Goal: Task Accomplishment & Management: Use online tool/utility

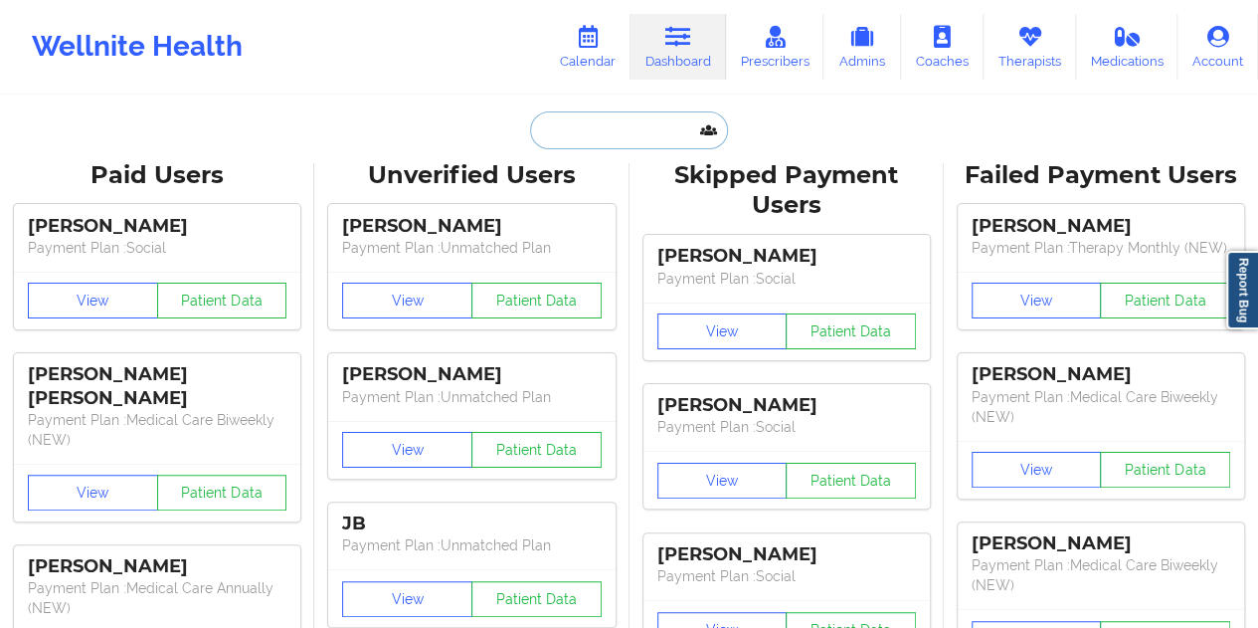
click at [559, 140] on input "text" at bounding box center [628, 130] width 197 height 38
paste input "[EMAIL_ADDRESS][DOMAIN_NAME]"
type input "[EMAIL_ADDRESS][DOMAIN_NAME]"
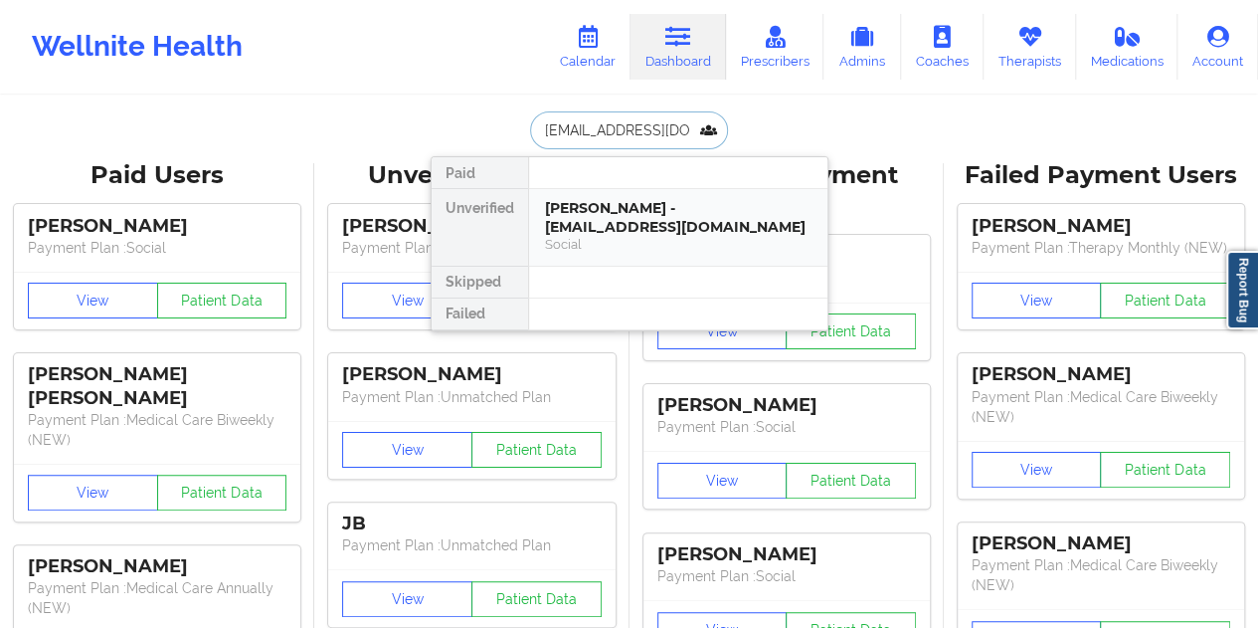
click at [618, 223] on div "[PERSON_NAME] - [EMAIL_ADDRESS][DOMAIN_NAME]" at bounding box center [678, 217] width 267 height 37
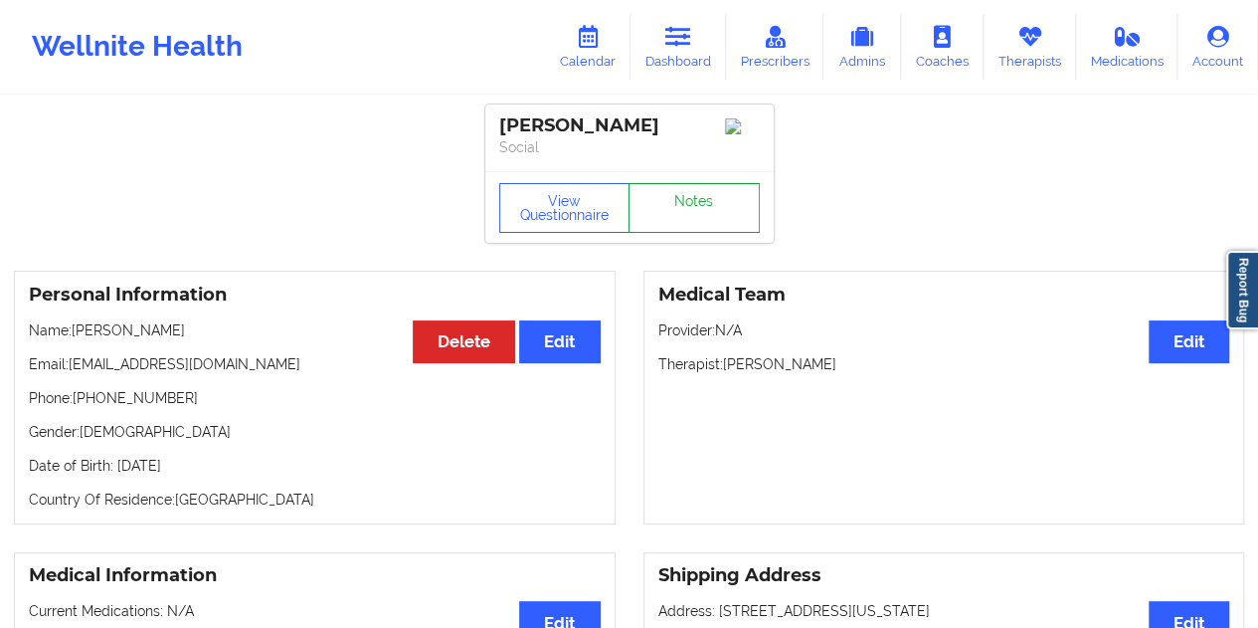
click at [688, 218] on link "Notes" at bounding box center [694, 208] width 131 height 50
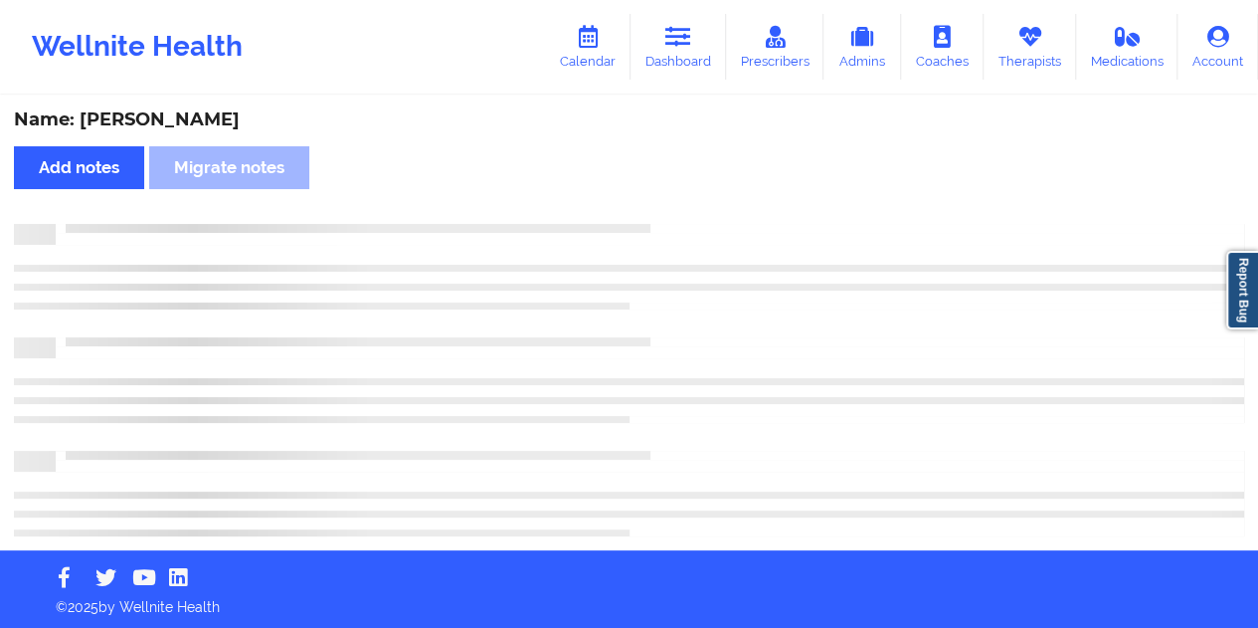
click at [199, 117] on div "Name: [PERSON_NAME]" at bounding box center [629, 119] width 1230 height 23
copy div "[PERSON_NAME]"
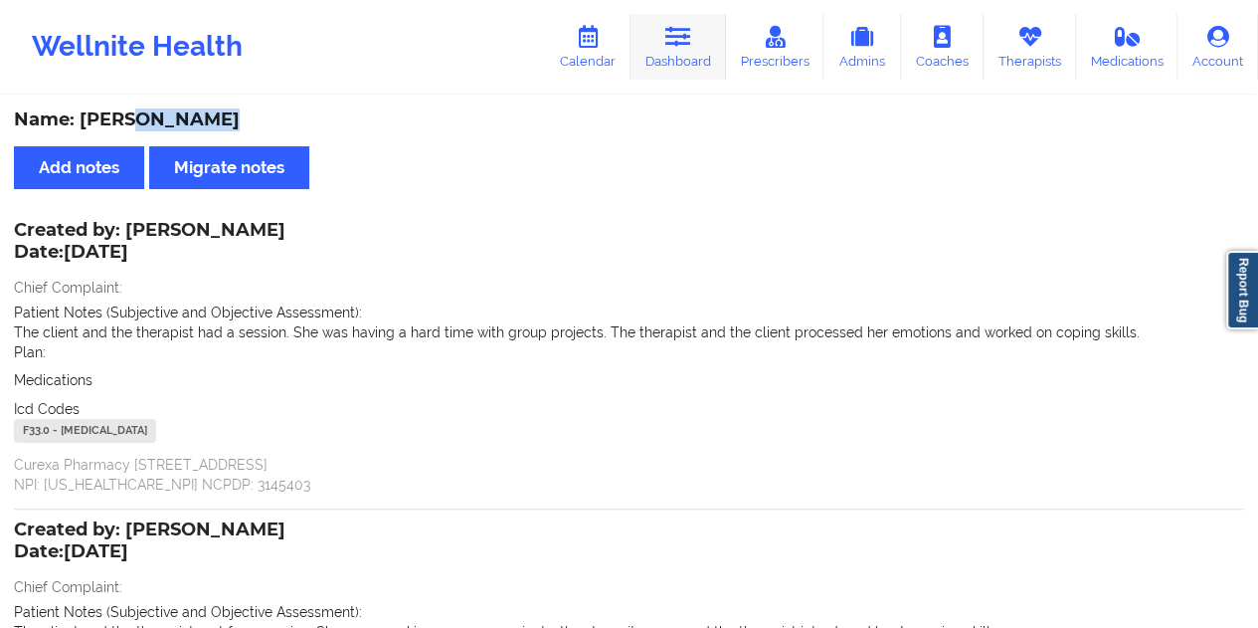
click at [676, 57] on link "Dashboard" at bounding box center [678, 47] width 95 height 66
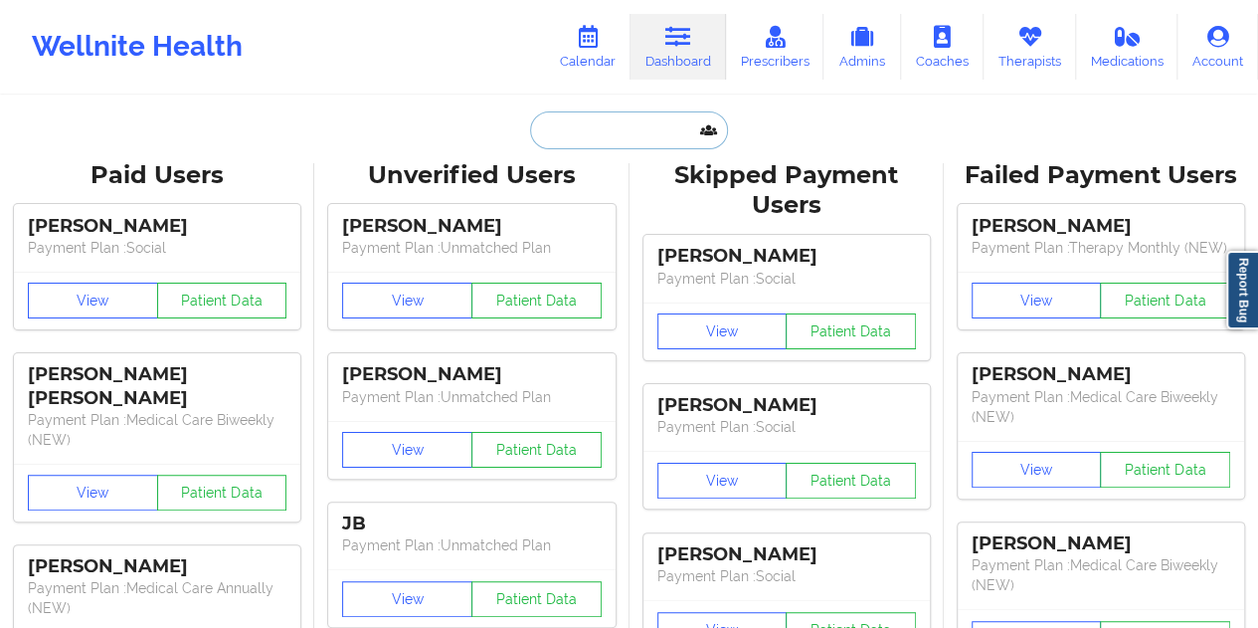
click at [603, 138] on input "text" at bounding box center [628, 130] width 197 height 38
paste input "[PERSON_NAME][EMAIL_ADDRESS][PERSON_NAME][DOMAIN_NAME]"
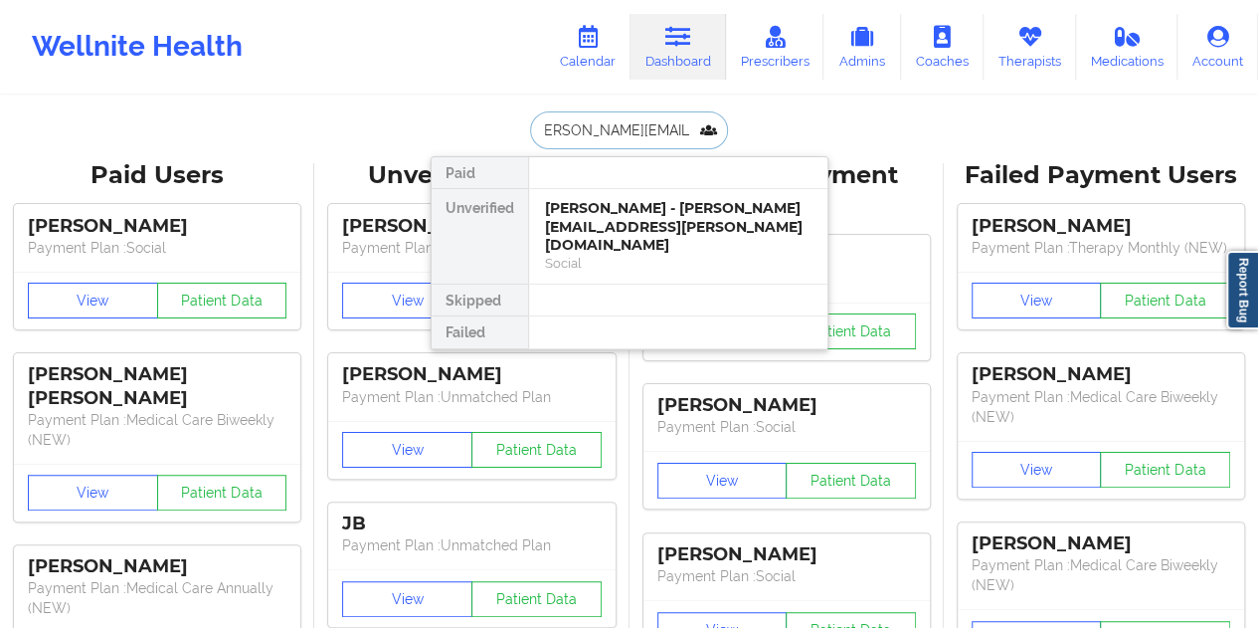
type input "[PERSON_NAME][EMAIL_ADDRESS][PERSON_NAME][DOMAIN_NAME]"
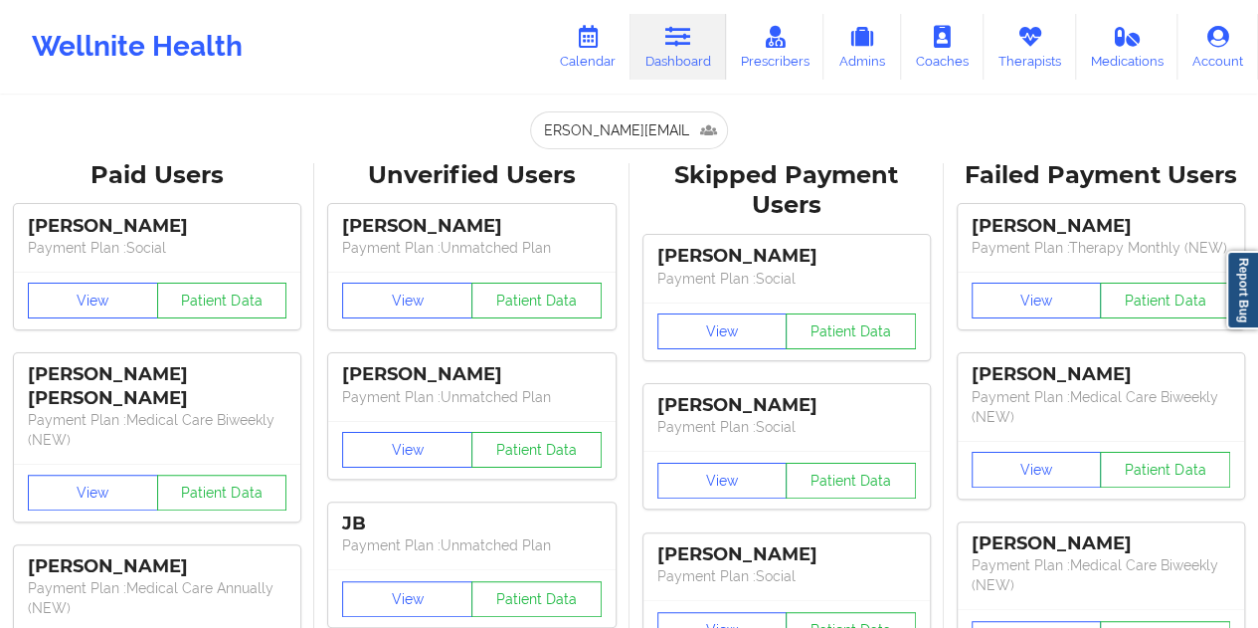
scroll to position [0, 0]
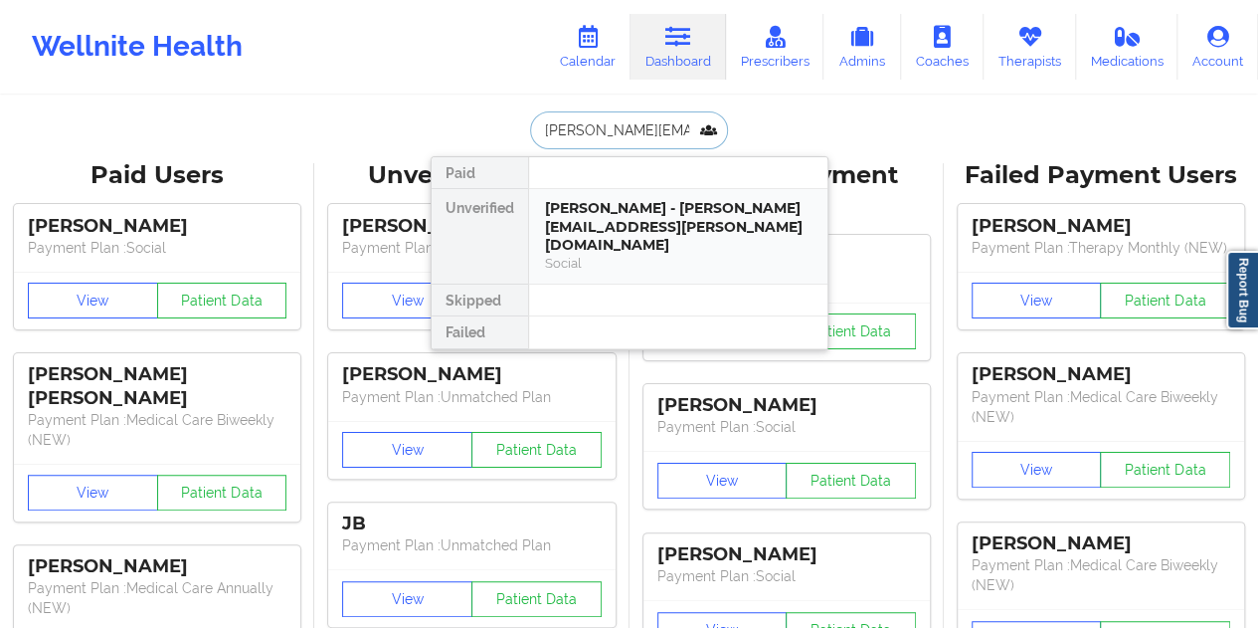
click at [673, 216] on div "[PERSON_NAME] - [PERSON_NAME][EMAIL_ADDRESS][PERSON_NAME][DOMAIN_NAME]" at bounding box center [678, 227] width 267 height 56
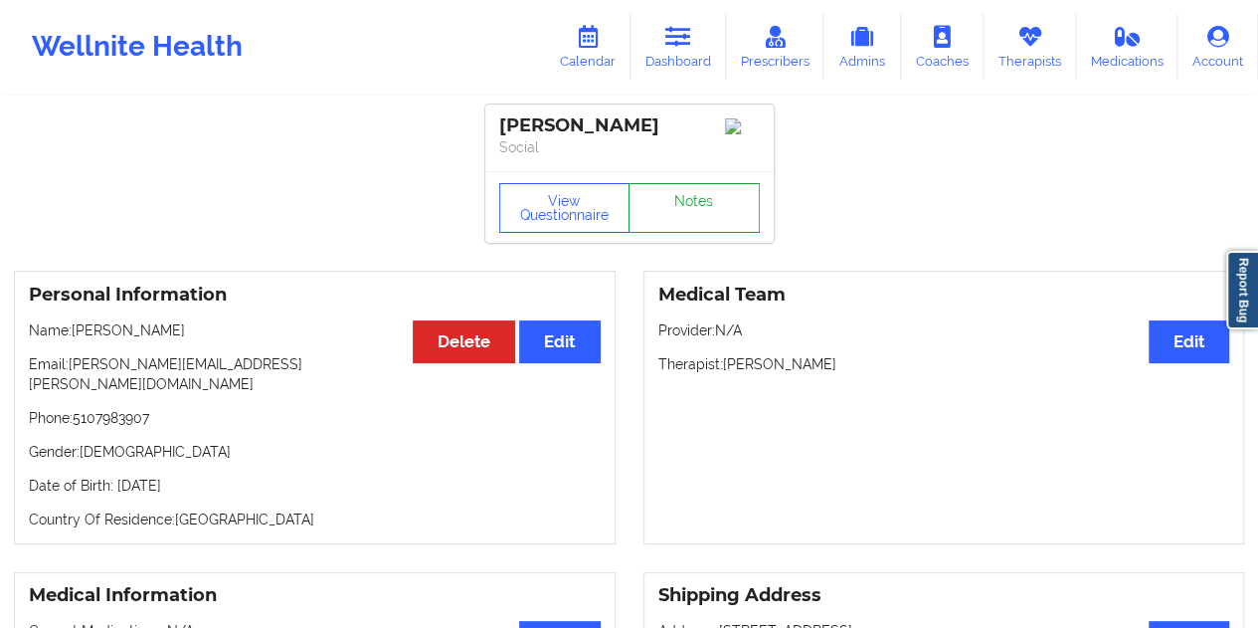
click at [697, 222] on link "Notes" at bounding box center [694, 208] width 131 height 50
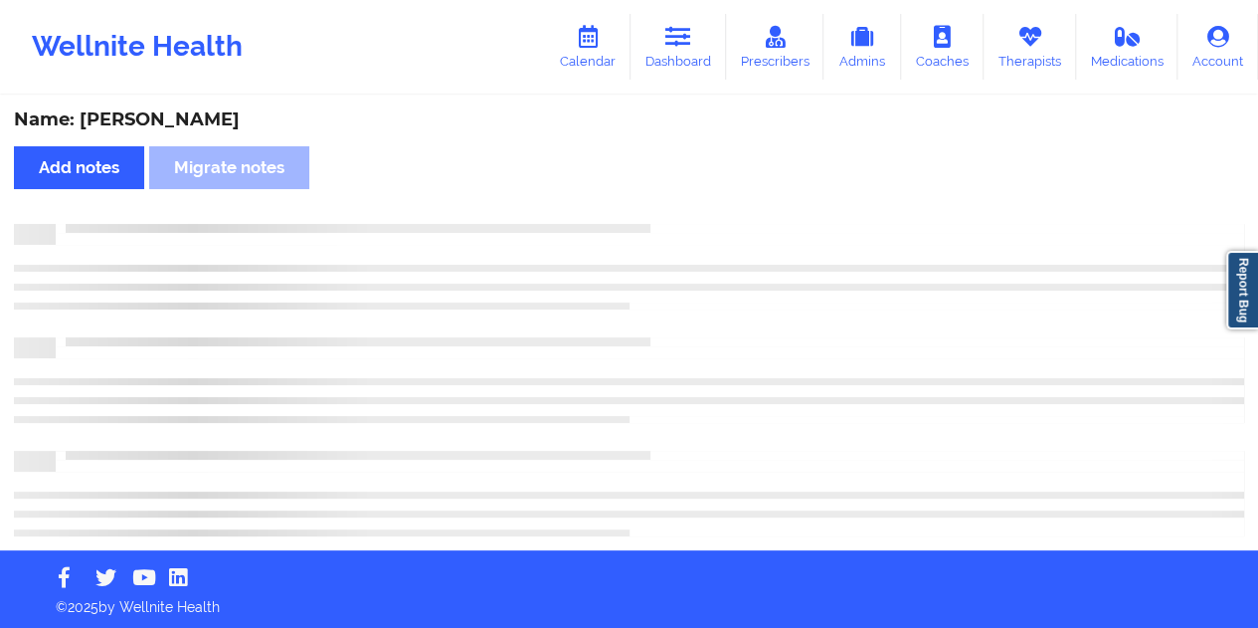
click at [207, 118] on div "Name: [PERSON_NAME]" at bounding box center [629, 119] width 1230 height 23
copy div "[PERSON_NAME]"
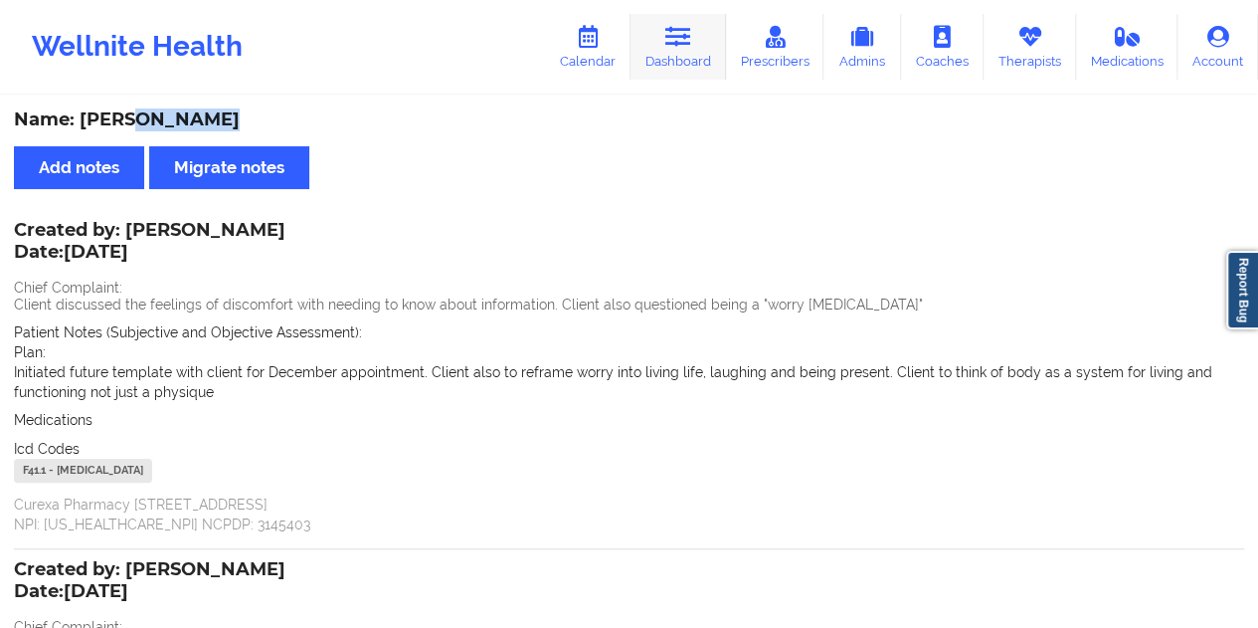
click at [672, 41] on icon at bounding box center [678, 37] width 26 height 22
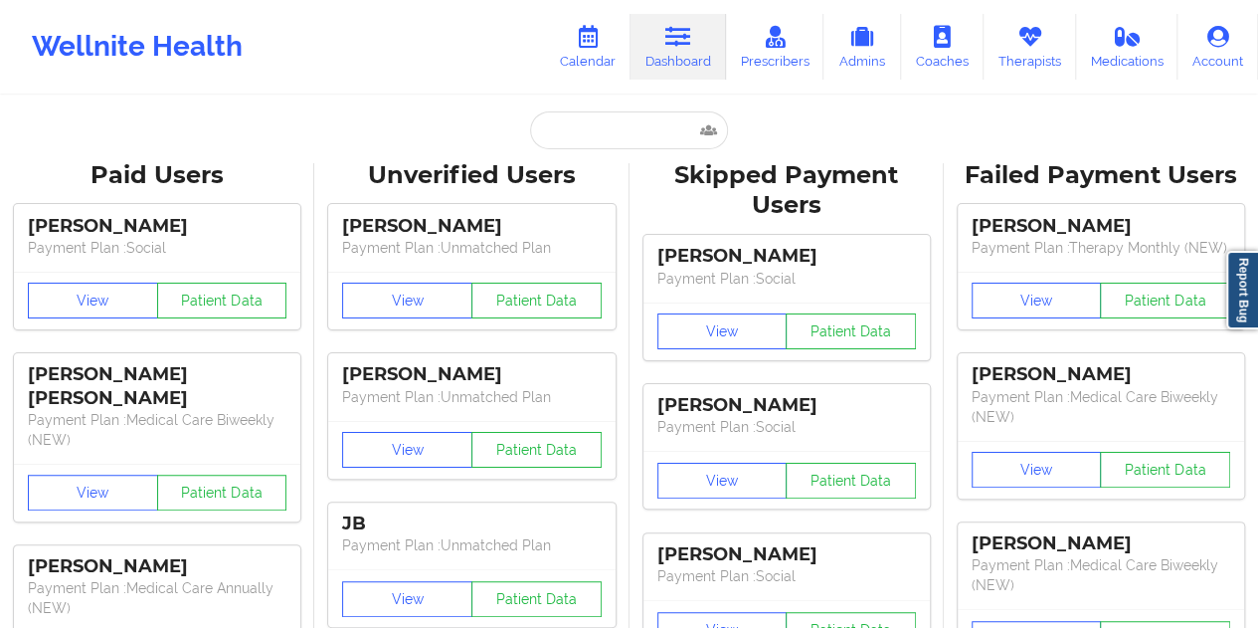
click at [601, 142] on input "text" at bounding box center [628, 130] width 197 height 38
paste input "[EMAIL_ADDRESS][DOMAIN_NAME]"
type input "[EMAIL_ADDRESS][DOMAIN_NAME]"
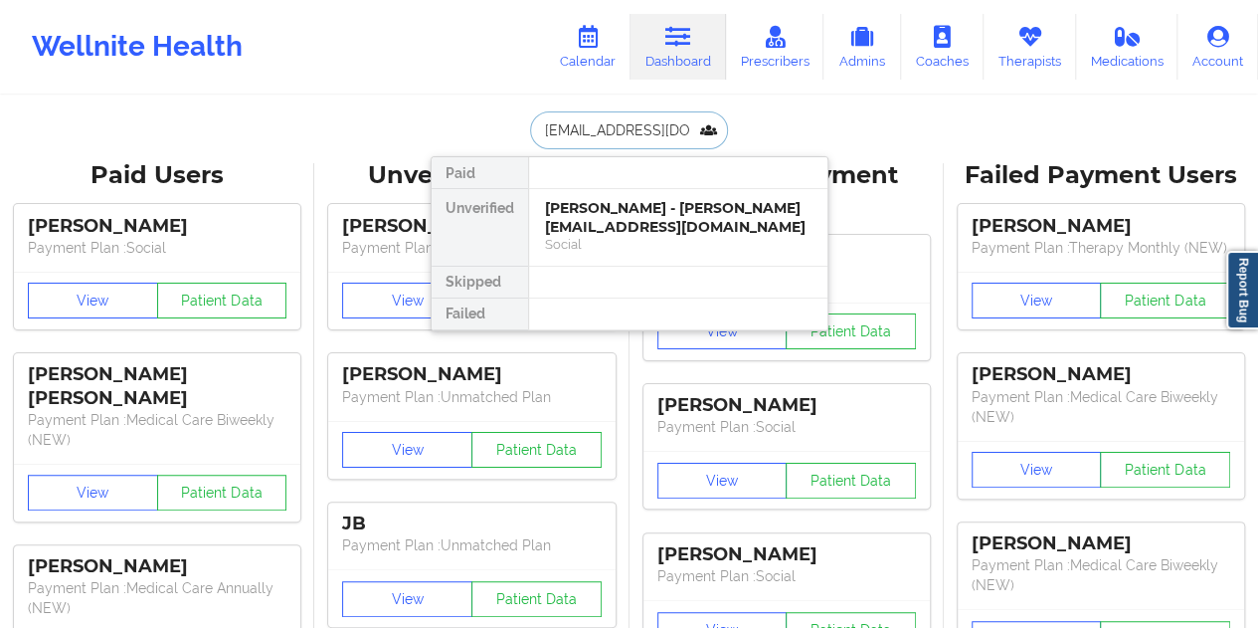
click at [637, 226] on div "[PERSON_NAME] - [PERSON_NAME][EMAIL_ADDRESS][DOMAIN_NAME]" at bounding box center [678, 217] width 267 height 37
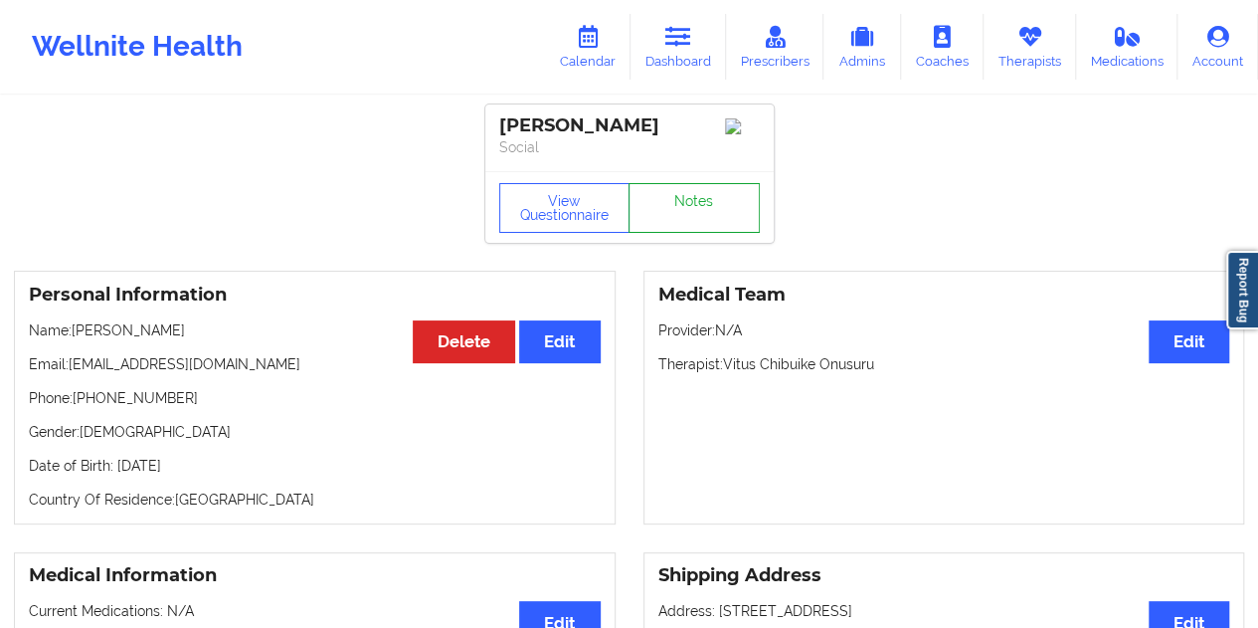
click at [678, 217] on link "Notes" at bounding box center [694, 208] width 131 height 50
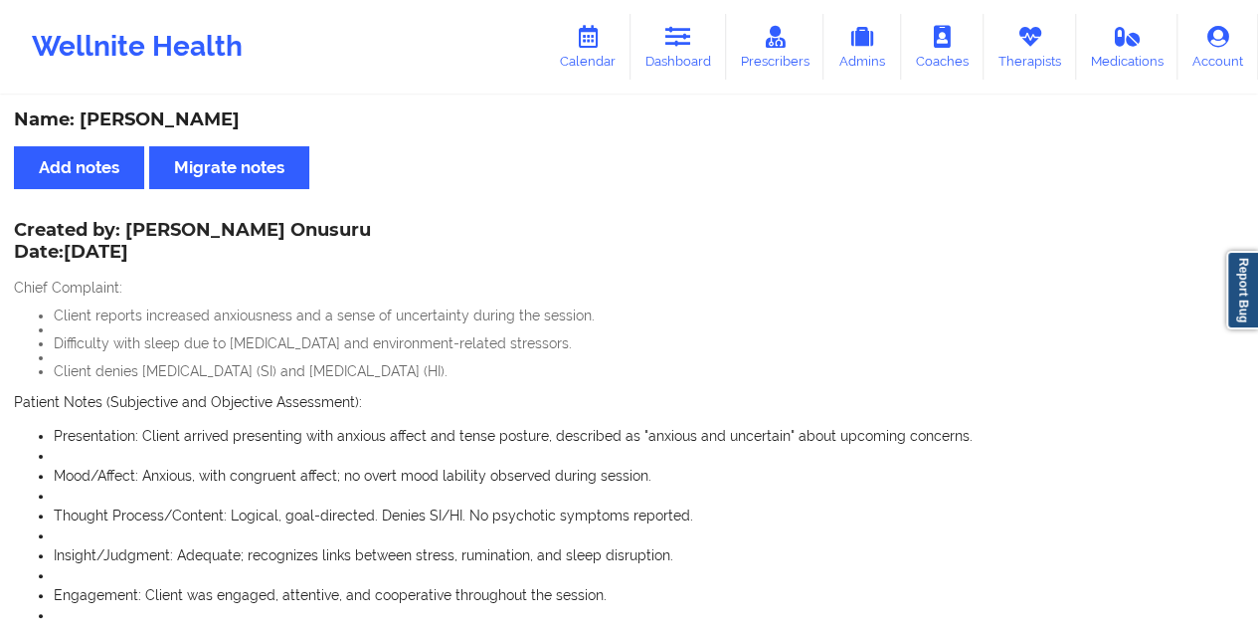
click at [207, 122] on div "Name: [PERSON_NAME]" at bounding box center [629, 119] width 1230 height 23
copy div "[PERSON_NAME]"
click at [674, 53] on link "Dashboard" at bounding box center [678, 47] width 95 height 66
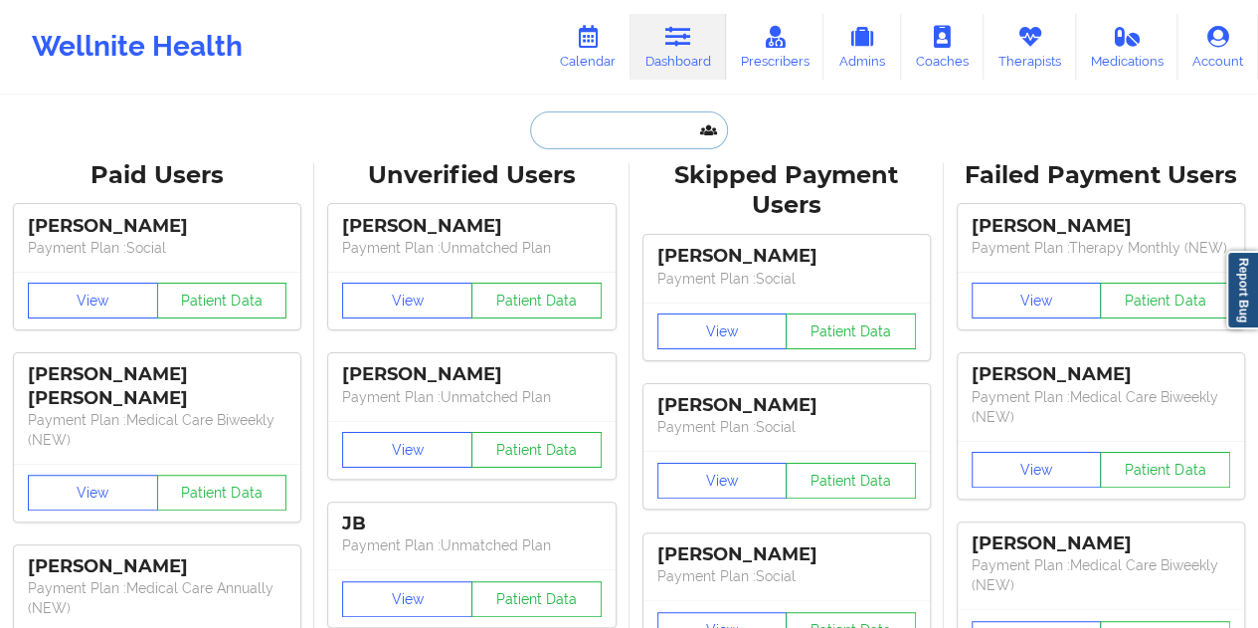
click at [580, 128] on input "text" at bounding box center [628, 130] width 197 height 38
paste input "[EMAIL_ADDRESS][DOMAIN_NAME]"
type input "[EMAIL_ADDRESS][DOMAIN_NAME]"
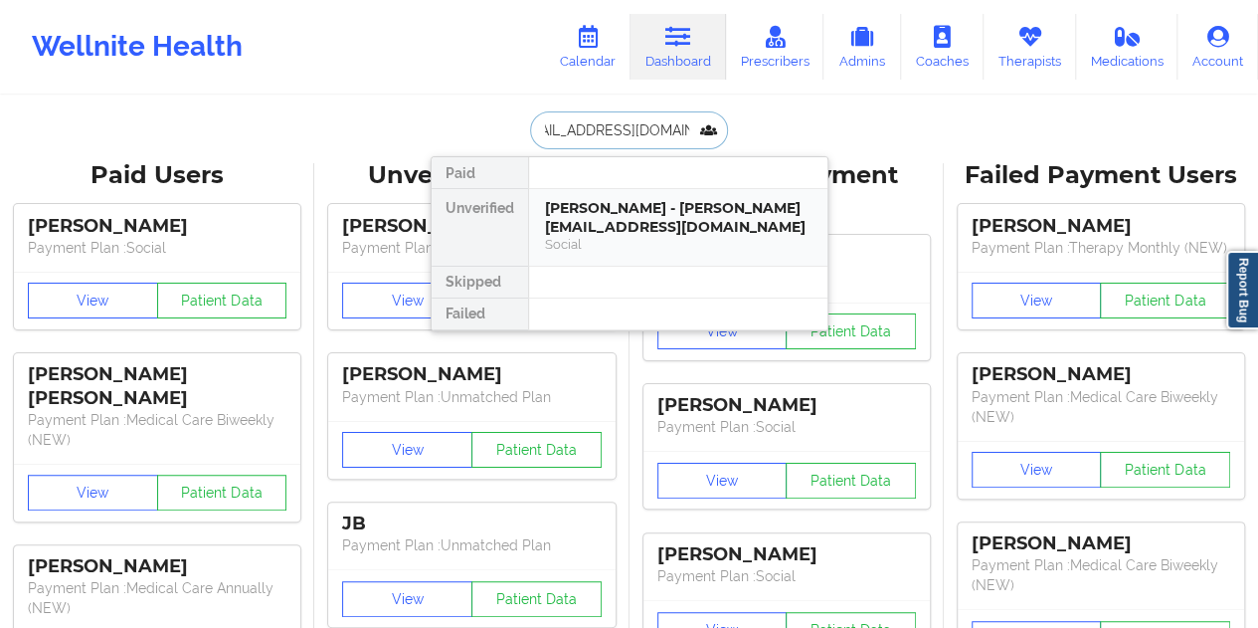
click at [614, 219] on div "[PERSON_NAME] - [PERSON_NAME][EMAIL_ADDRESS][DOMAIN_NAME]" at bounding box center [678, 217] width 267 height 37
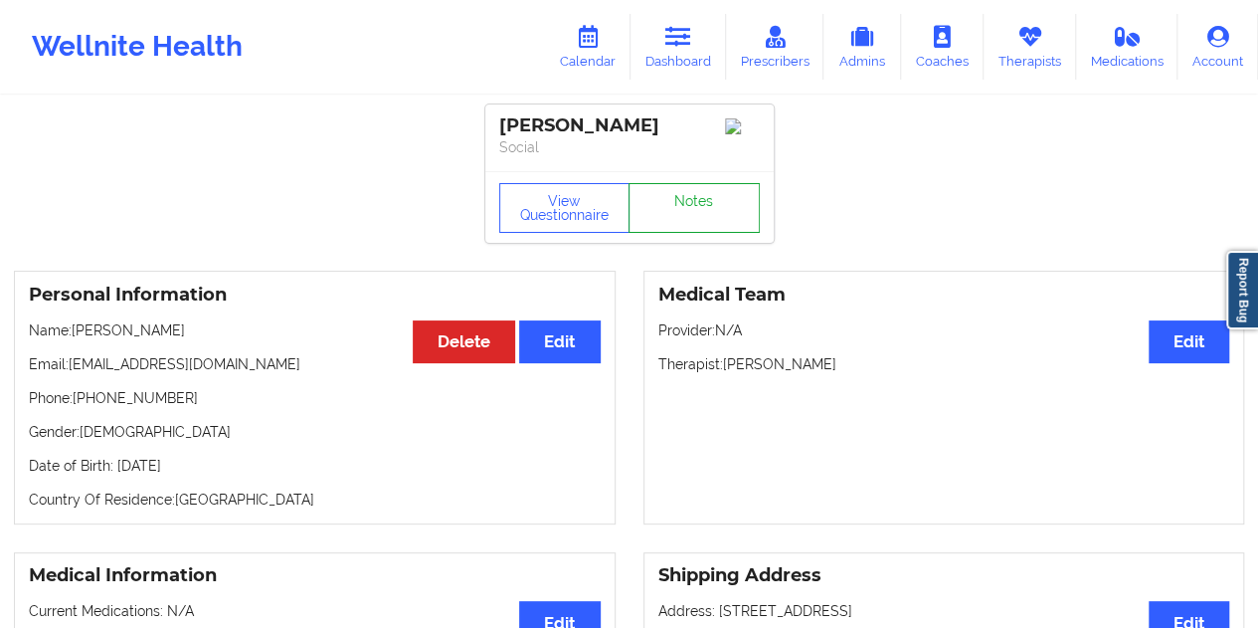
click at [682, 207] on link "Notes" at bounding box center [694, 208] width 131 height 50
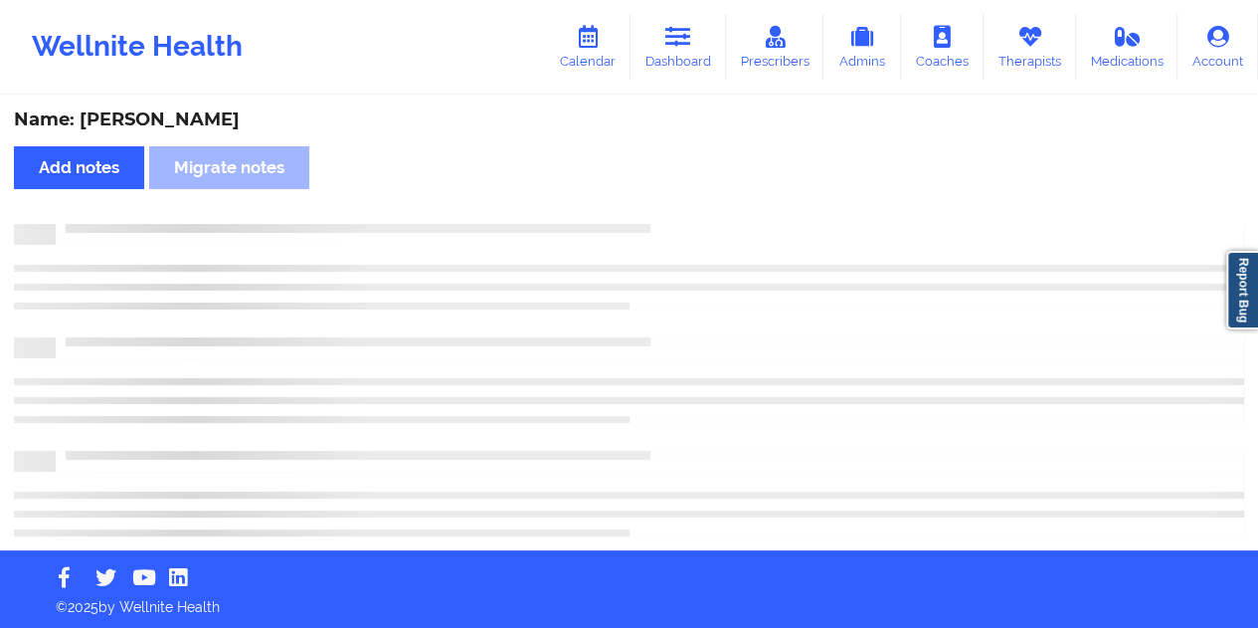
click at [211, 123] on div "Name: [PERSON_NAME]" at bounding box center [629, 119] width 1230 height 23
copy div "[PERSON_NAME]"
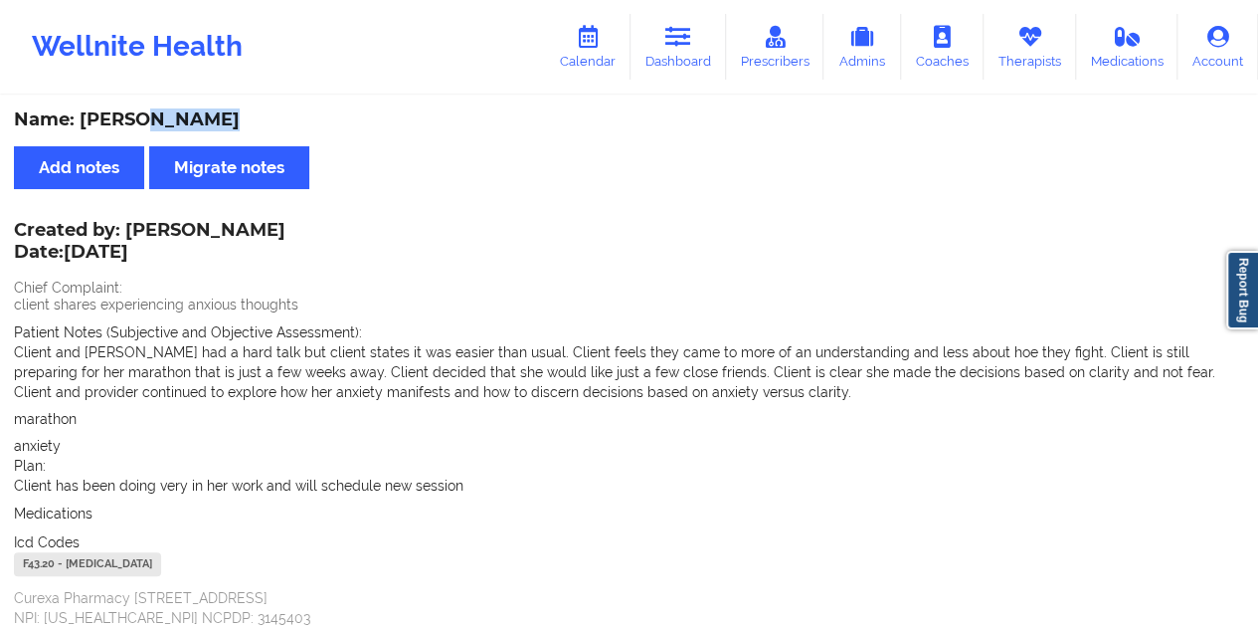
copy div "[PERSON_NAME]"
click at [707, 58] on link "Dashboard" at bounding box center [678, 47] width 95 height 66
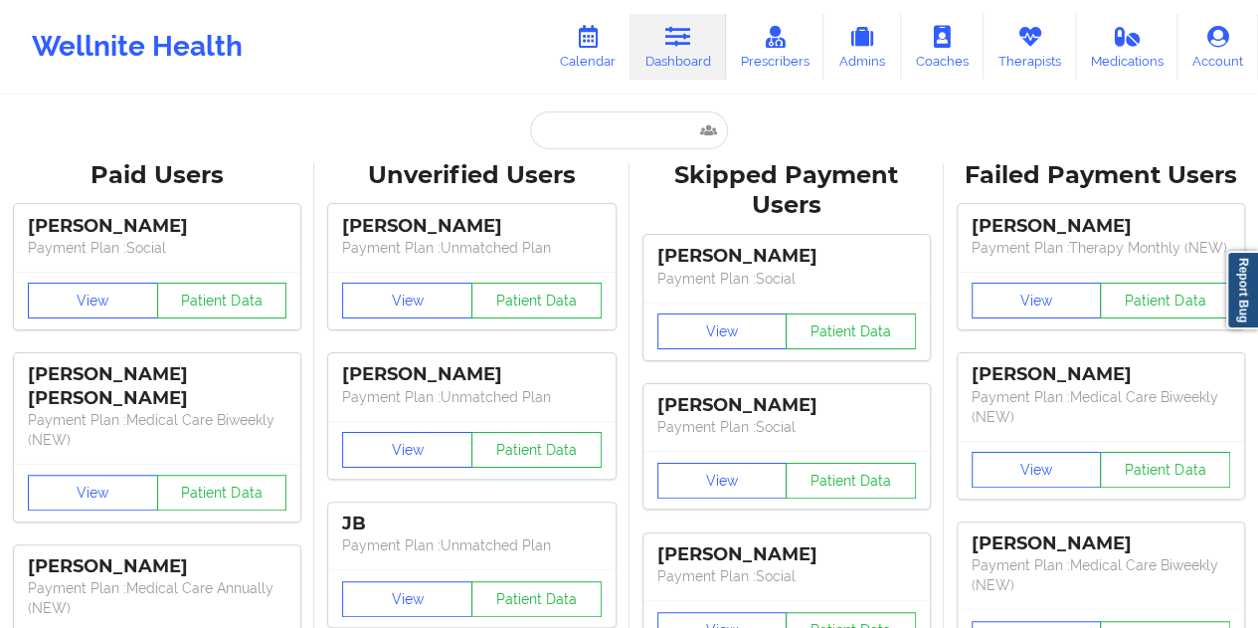
click at [585, 137] on input "text" at bounding box center [628, 130] width 197 height 38
paste input "[EMAIL_ADDRESS][DOMAIN_NAME]"
type input "[EMAIL_ADDRESS][DOMAIN_NAME]"
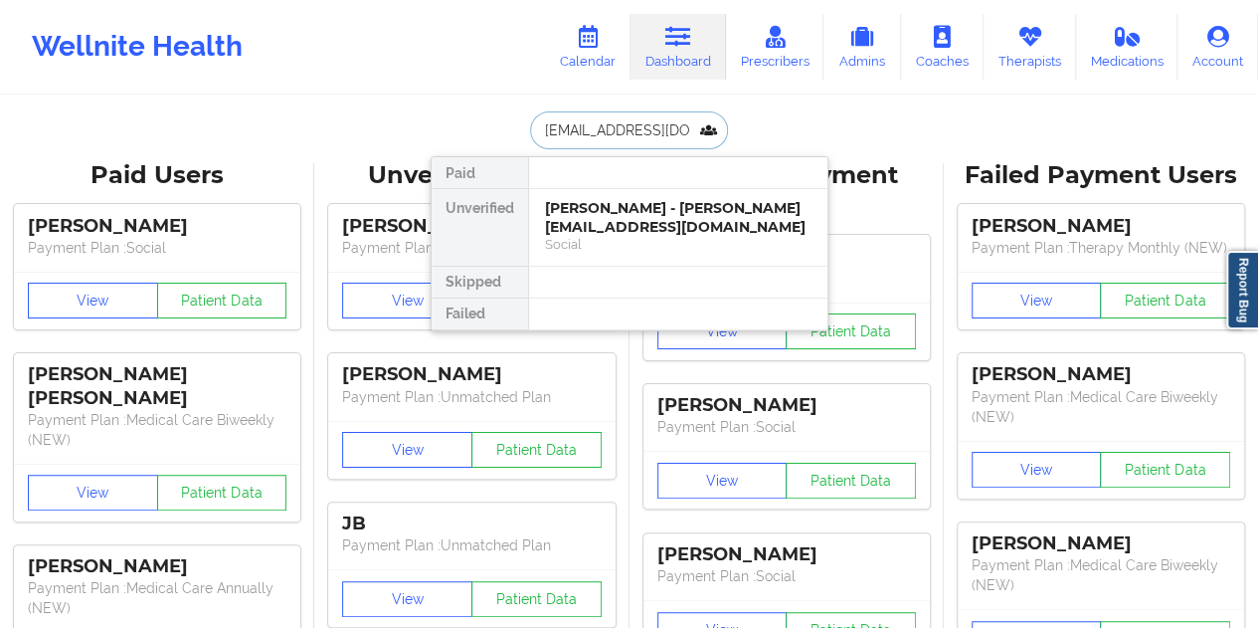
scroll to position [0, 30]
click at [635, 220] on div "[PERSON_NAME] - [PERSON_NAME][EMAIL_ADDRESS][DOMAIN_NAME]" at bounding box center [678, 217] width 267 height 37
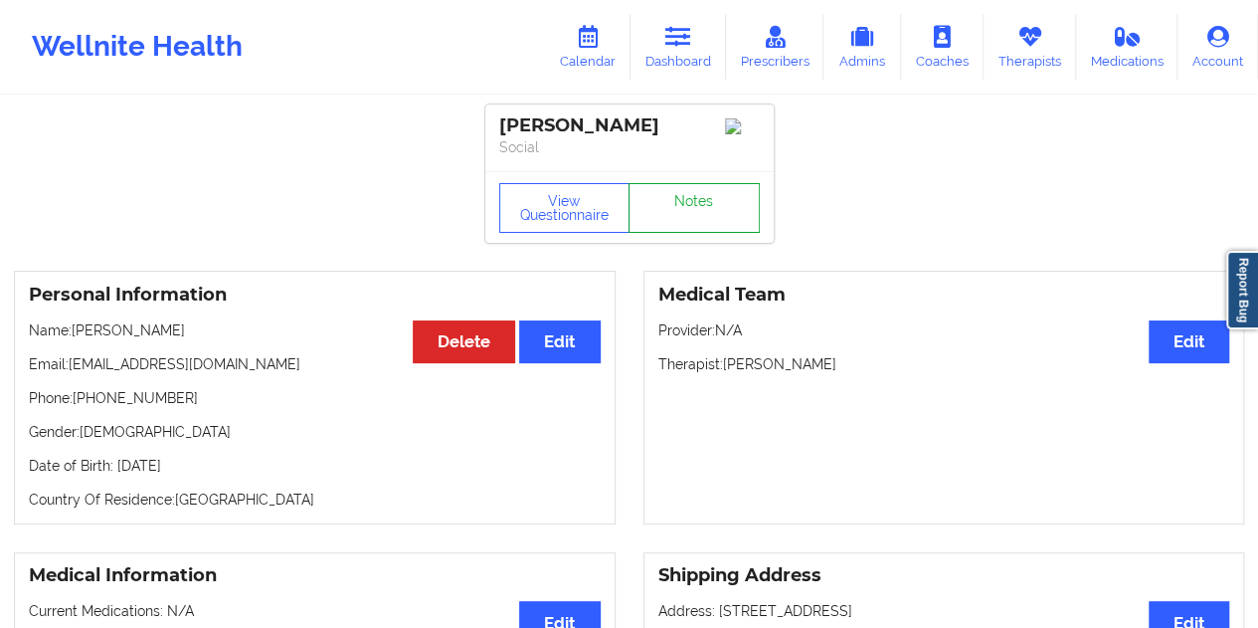
click at [697, 204] on link "Notes" at bounding box center [694, 208] width 131 height 50
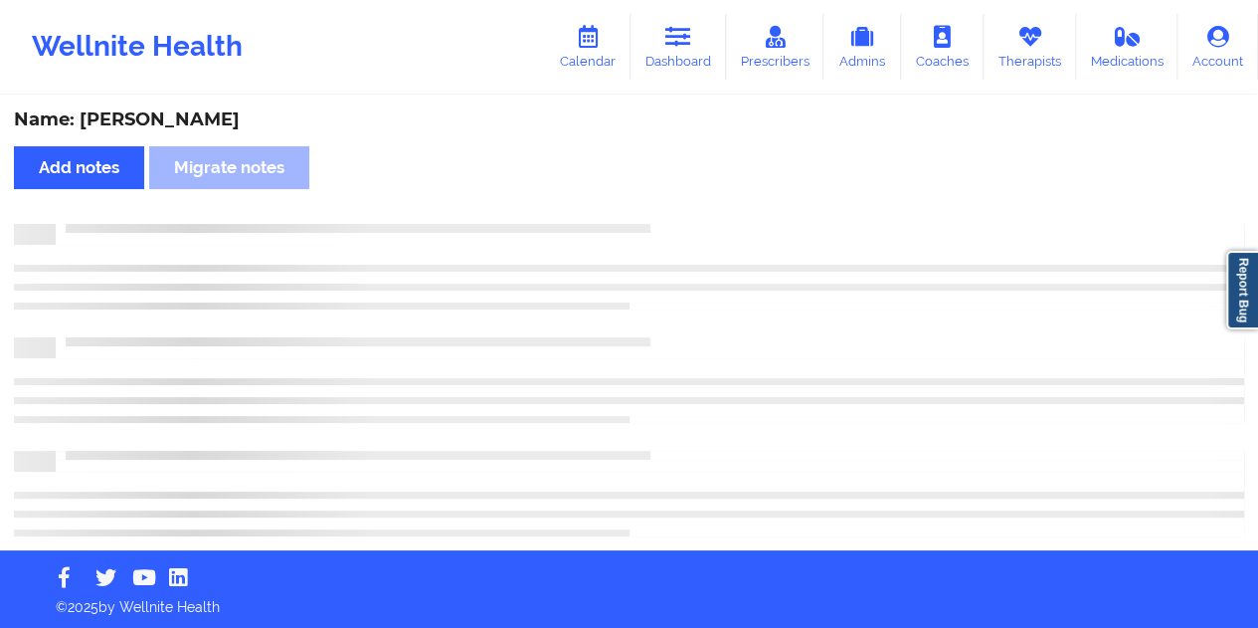
click at [197, 117] on div "Name: [PERSON_NAME]" at bounding box center [629, 119] width 1230 height 23
click at [198, 117] on div "Name: [PERSON_NAME]" at bounding box center [629, 119] width 1230 height 23
copy div "[PERSON_NAME]"
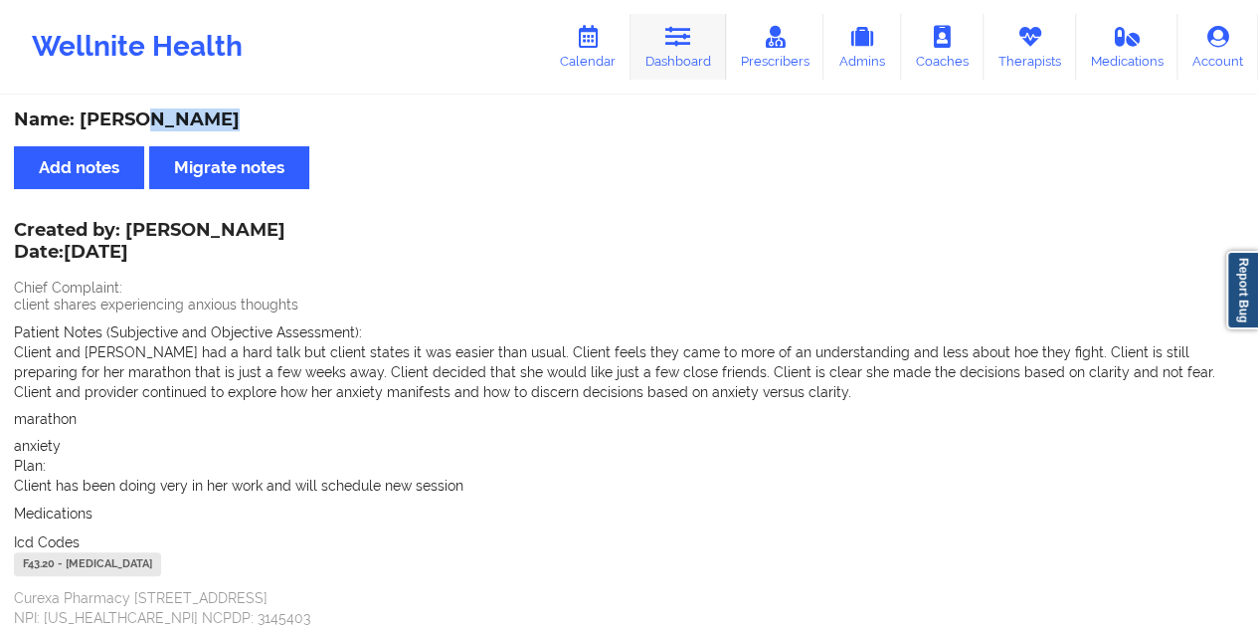
click at [682, 53] on link "Dashboard" at bounding box center [678, 47] width 95 height 66
